Goal: Task Accomplishment & Management: Manage account settings

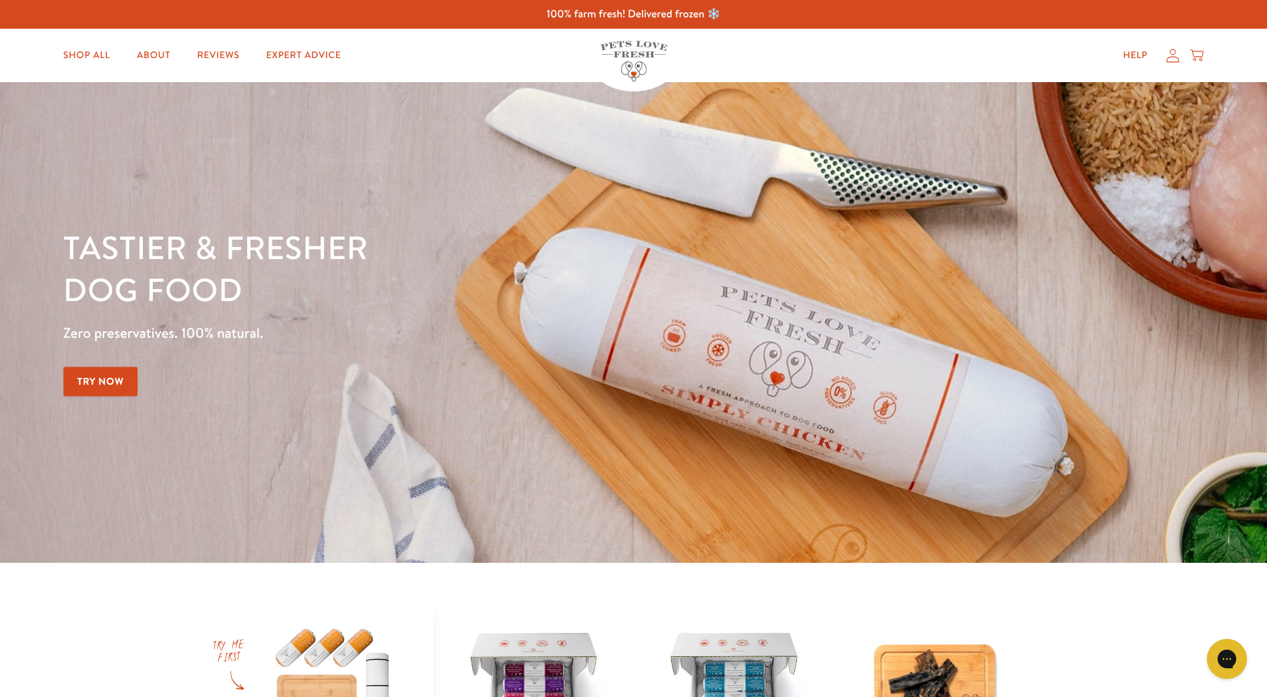
click at [1176, 54] on icon at bounding box center [1172, 56] width 13 height 14
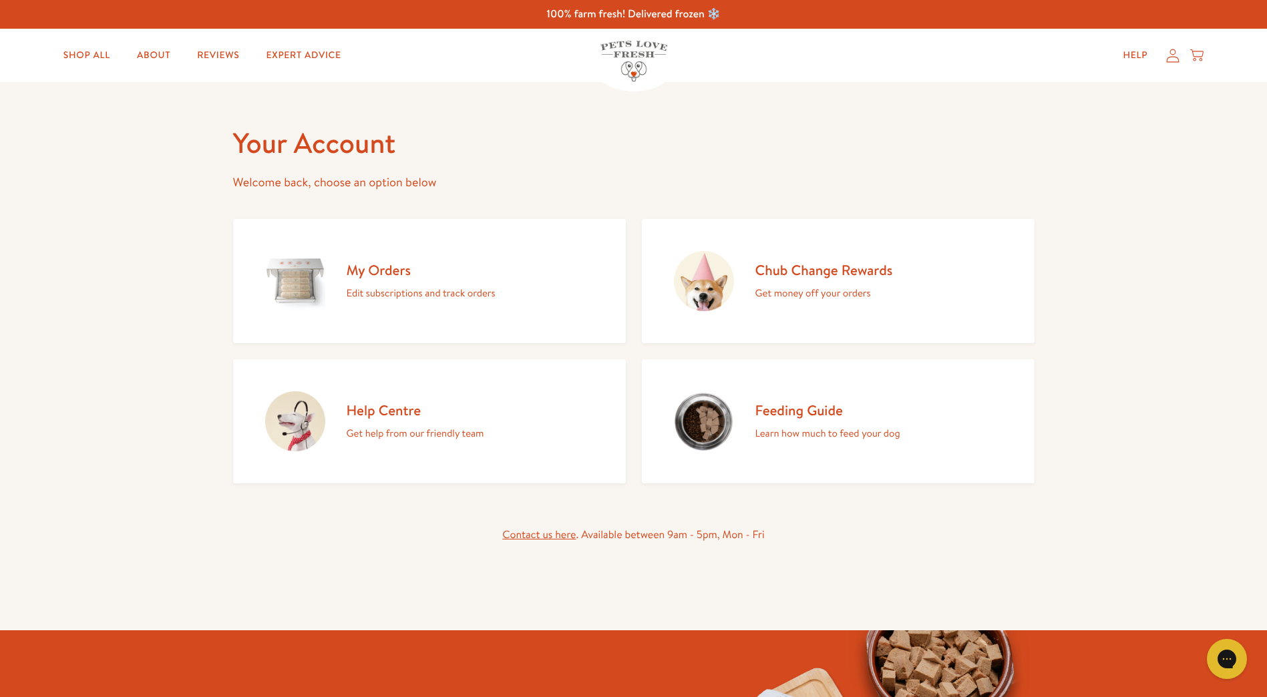
click at [400, 280] on div "My Orders Edit subscriptions and track orders" at bounding box center [421, 281] width 149 height 41
